Goal: Information Seeking & Learning: Learn about a topic

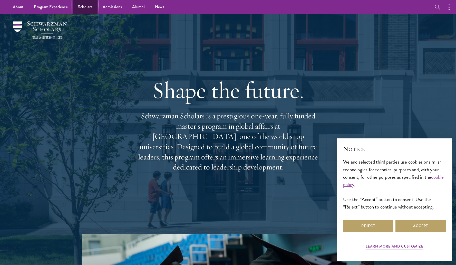
click at [80, 6] on link "Scholars" at bounding box center [85, 7] width 25 height 14
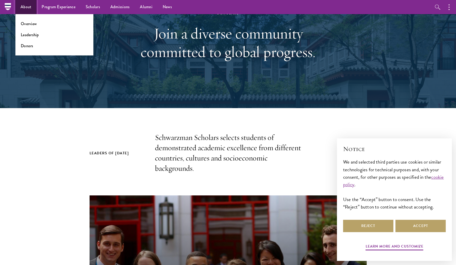
click at [29, 7] on link "About" at bounding box center [25, 7] width 21 height 14
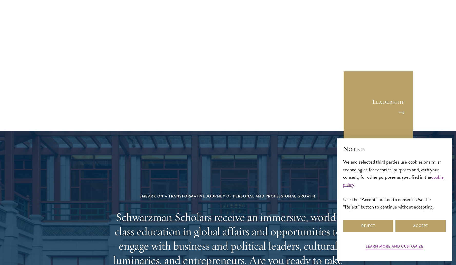
scroll to position [2029, 0]
